Goal: Task Accomplishment & Management: Use online tool/utility

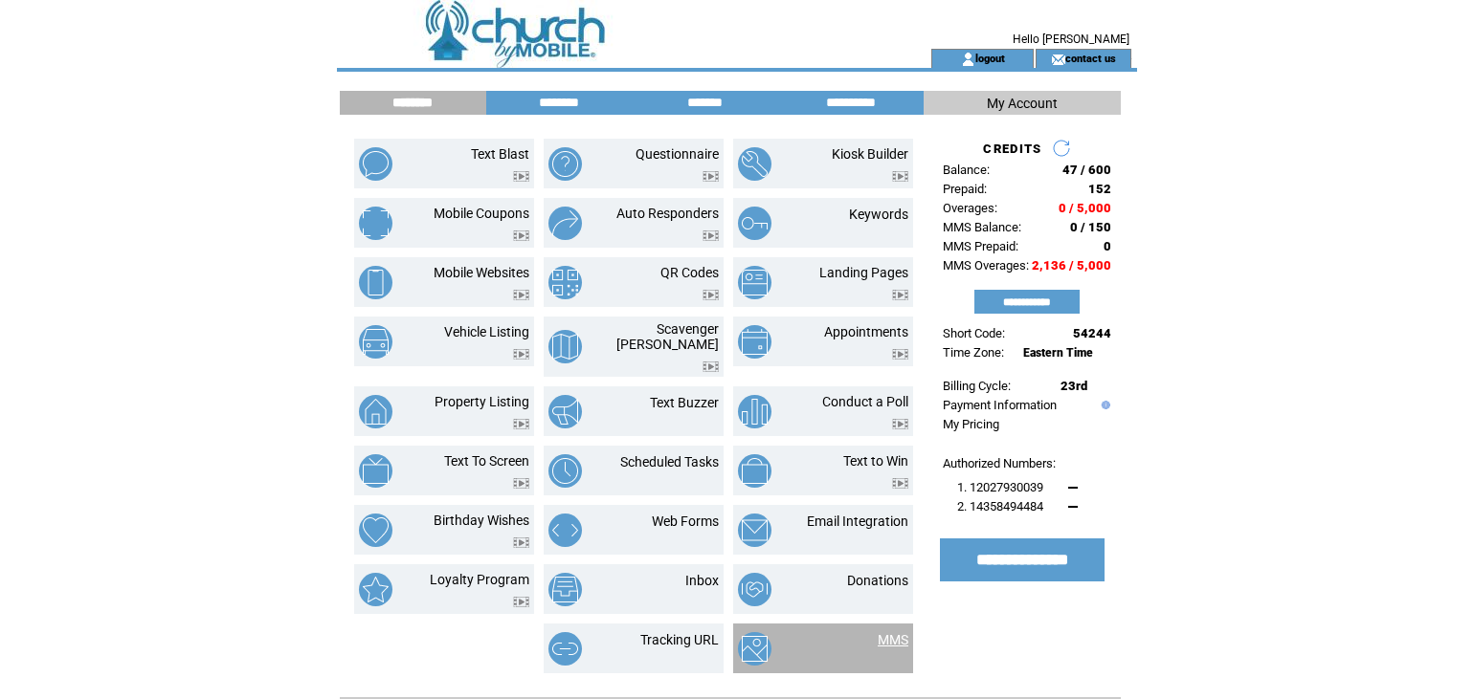
click at [897, 633] on link "MMS" at bounding box center [892, 639] width 31 height 15
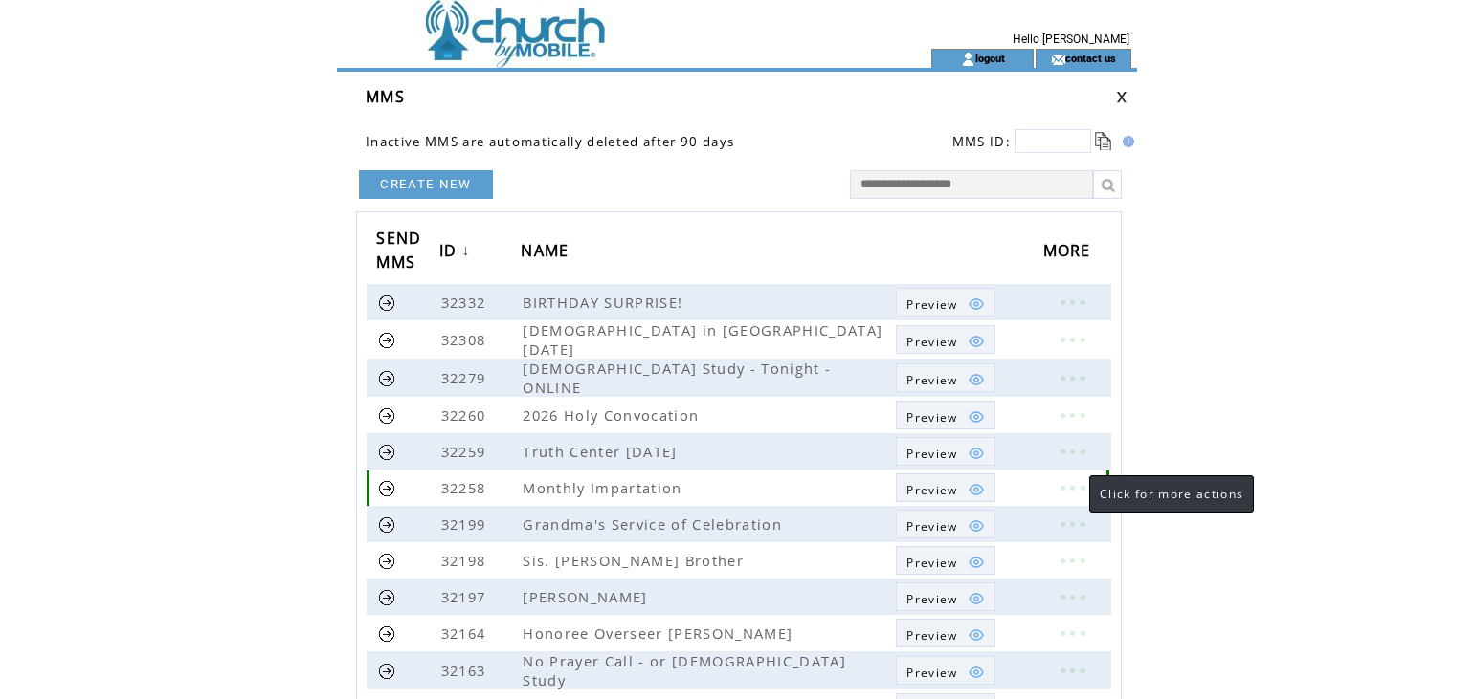
click at [1070, 485] on link at bounding box center [1071, 488] width 57 height 25
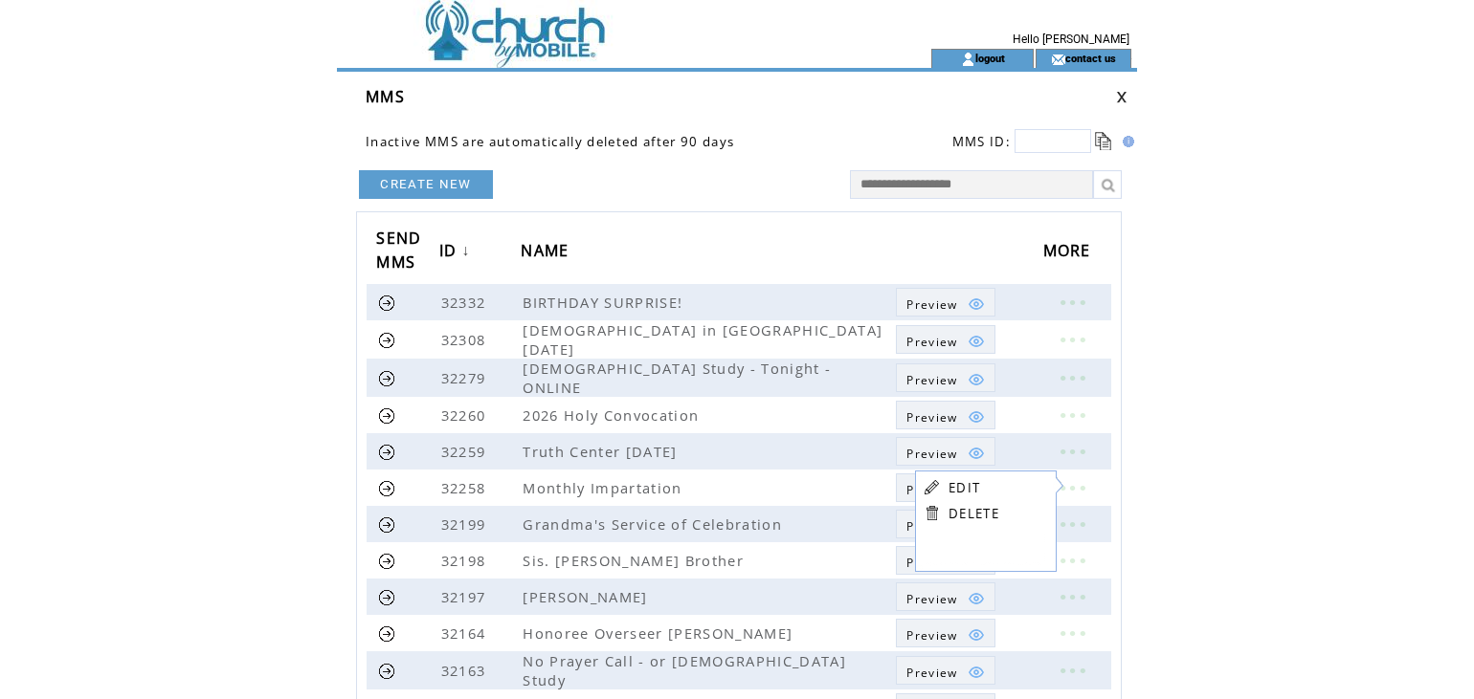
click at [967, 486] on link "EDIT" at bounding box center [964, 487] width 32 height 17
